Goal: Task Accomplishment & Management: Use online tool/utility

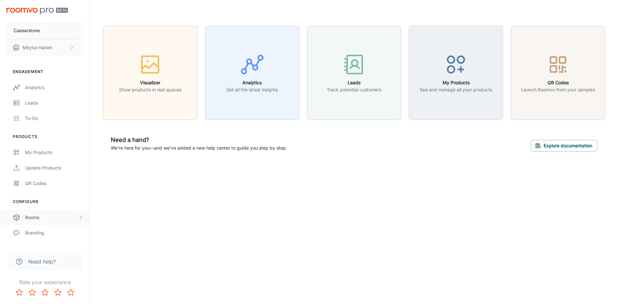
click at [32, 218] on div "Rooms" at bounding box center [51, 217] width 53 height 7
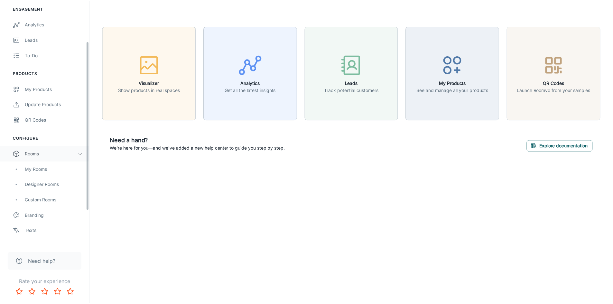
scroll to position [64, 0]
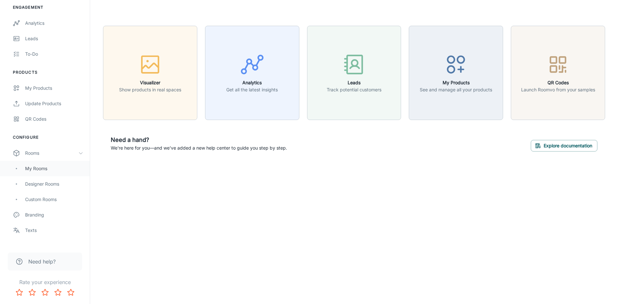
click at [37, 168] on div "My Rooms" at bounding box center [54, 168] width 58 height 7
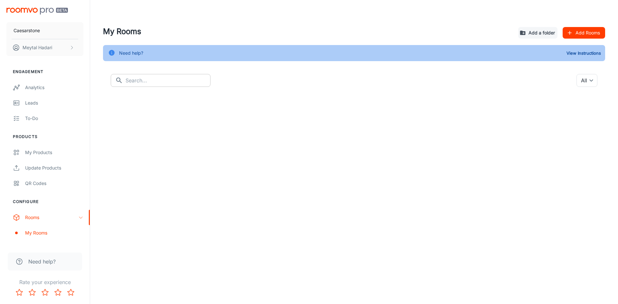
click at [184, 81] on input "text" at bounding box center [168, 80] width 85 height 13
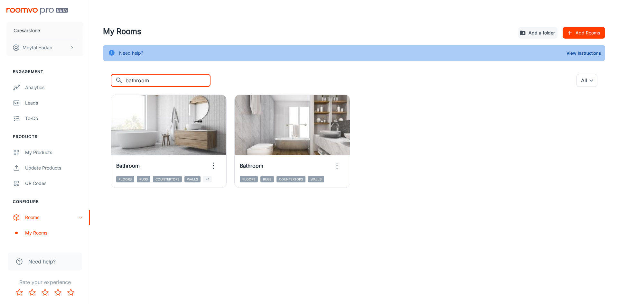
type input "bathroom"
click at [580, 29] on button "Add Rooms" at bounding box center [584, 33] width 42 height 12
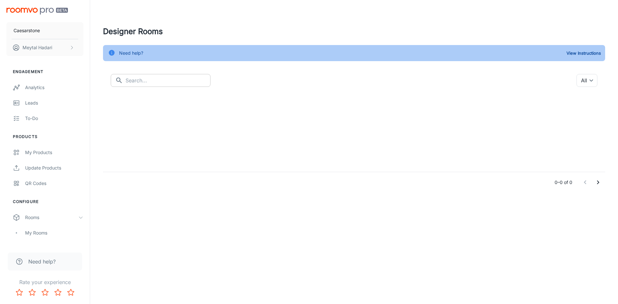
click at [146, 81] on input "text" at bounding box center [168, 80] width 85 height 13
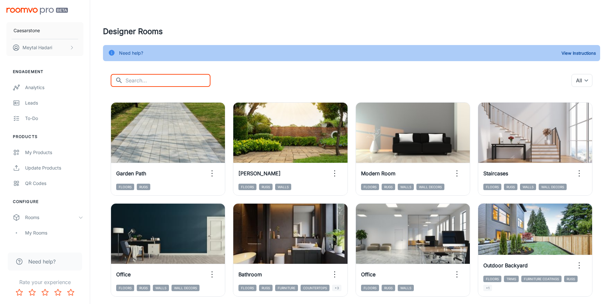
type input "Bathroom"
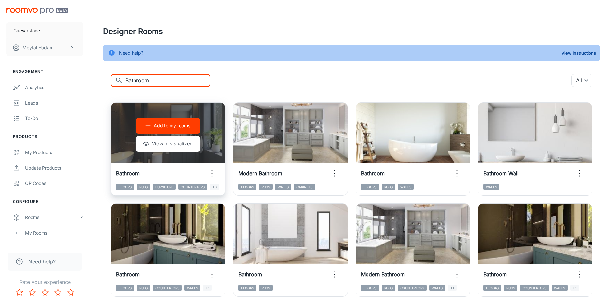
click at [208, 168] on icon "button" at bounding box center [212, 173] width 10 height 10
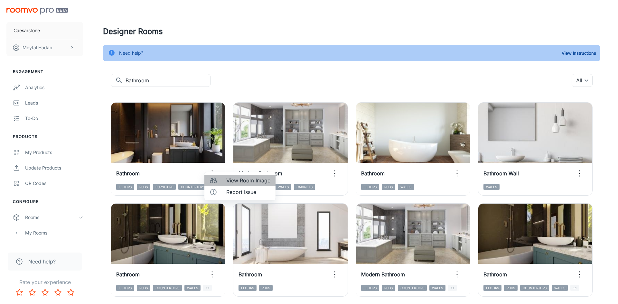
click at [234, 182] on span "View Room Image" at bounding box center [248, 181] width 44 height 8
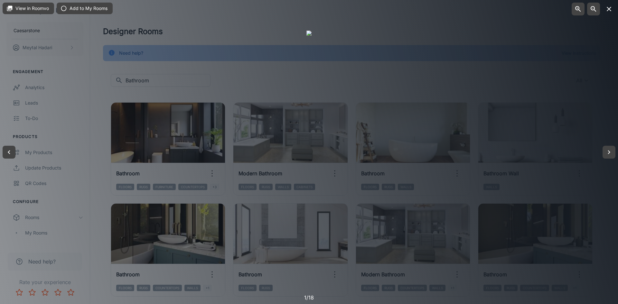
click at [610, 9] on icon "button" at bounding box center [609, 9] width 8 height 8
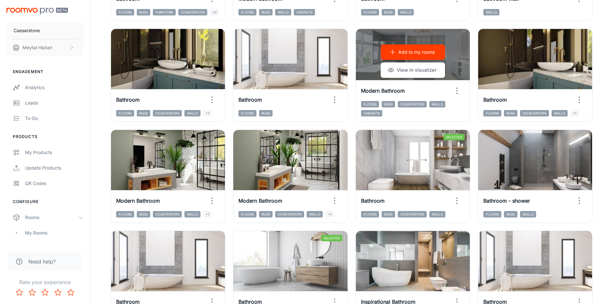
scroll to position [193, 0]
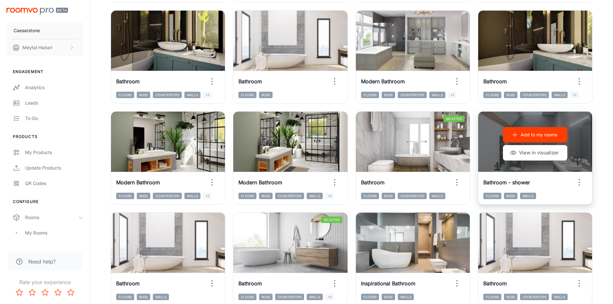
click at [580, 182] on icon "button" at bounding box center [579, 182] width 10 height 10
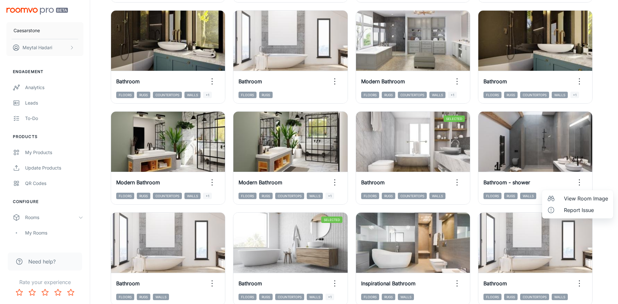
click at [580, 197] on span "View Room Image" at bounding box center [586, 199] width 44 height 8
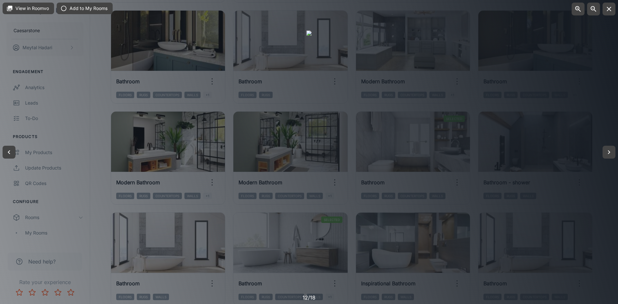
drag, startPoint x: 587, startPoint y: 53, endPoint x: 609, endPoint y: 82, distance: 37.0
click at [587, 53] on div at bounding box center [309, 152] width 618 height 304
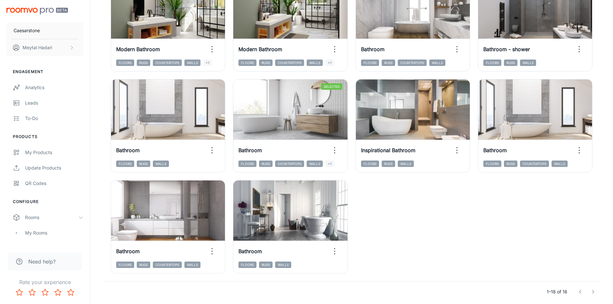
scroll to position [350, 0]
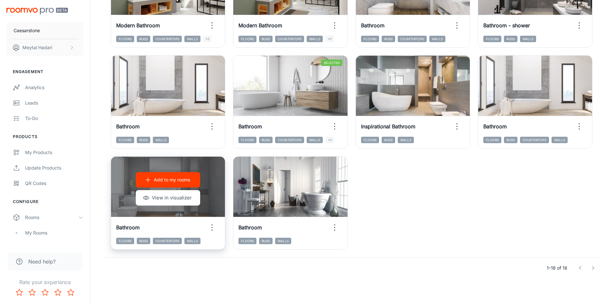
click at [209, 226] on icon "button" at bounding box center [212, 227] width 10 height 10
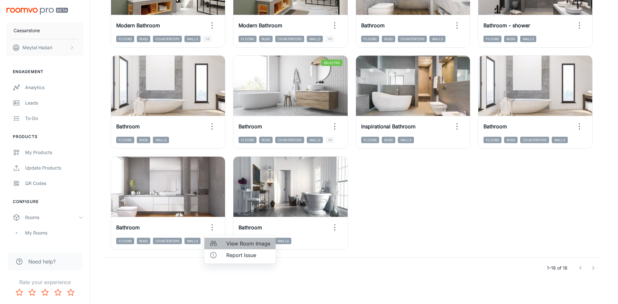
click at [218, 240] on div at bounding box center [216, 244] width 12 height 8
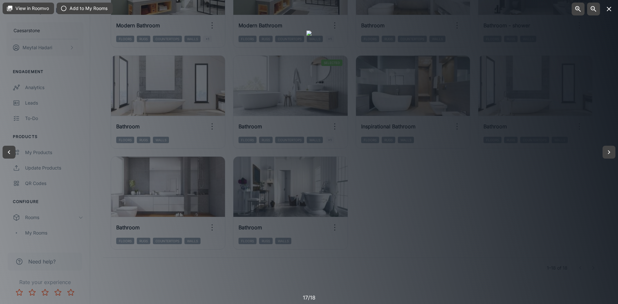
click at [611, 11] on icon "button" at bounding box center [609, 9] width 8 height 8
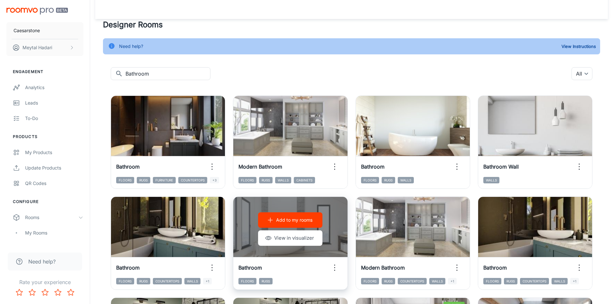
scroll to position [0, 0]
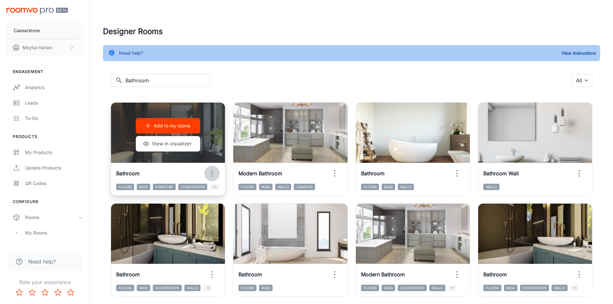
click at [212, 168] on icon "button" at bounding box center [212, 173] width 10 height 10
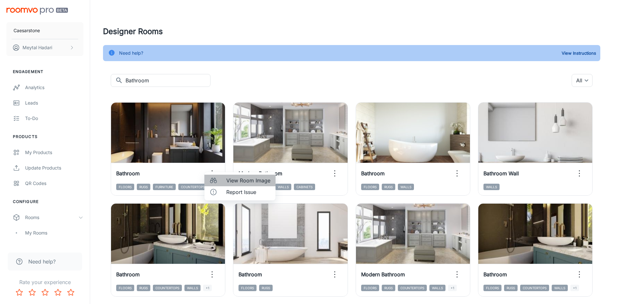
click at [229, 183] on span "View Room Image" at bounding box center [248, 181] width 44 height 8
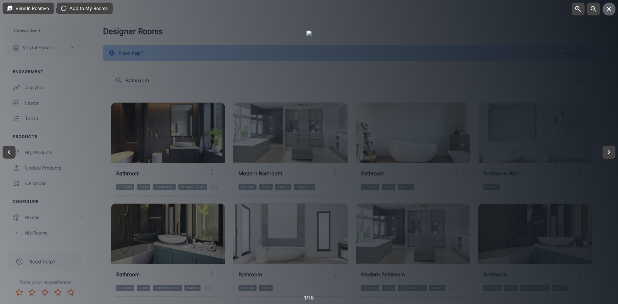
click at [606, 11] on icon "button" at bounding box center [609, 9] width 8 height 8
